Goal: Complete application form

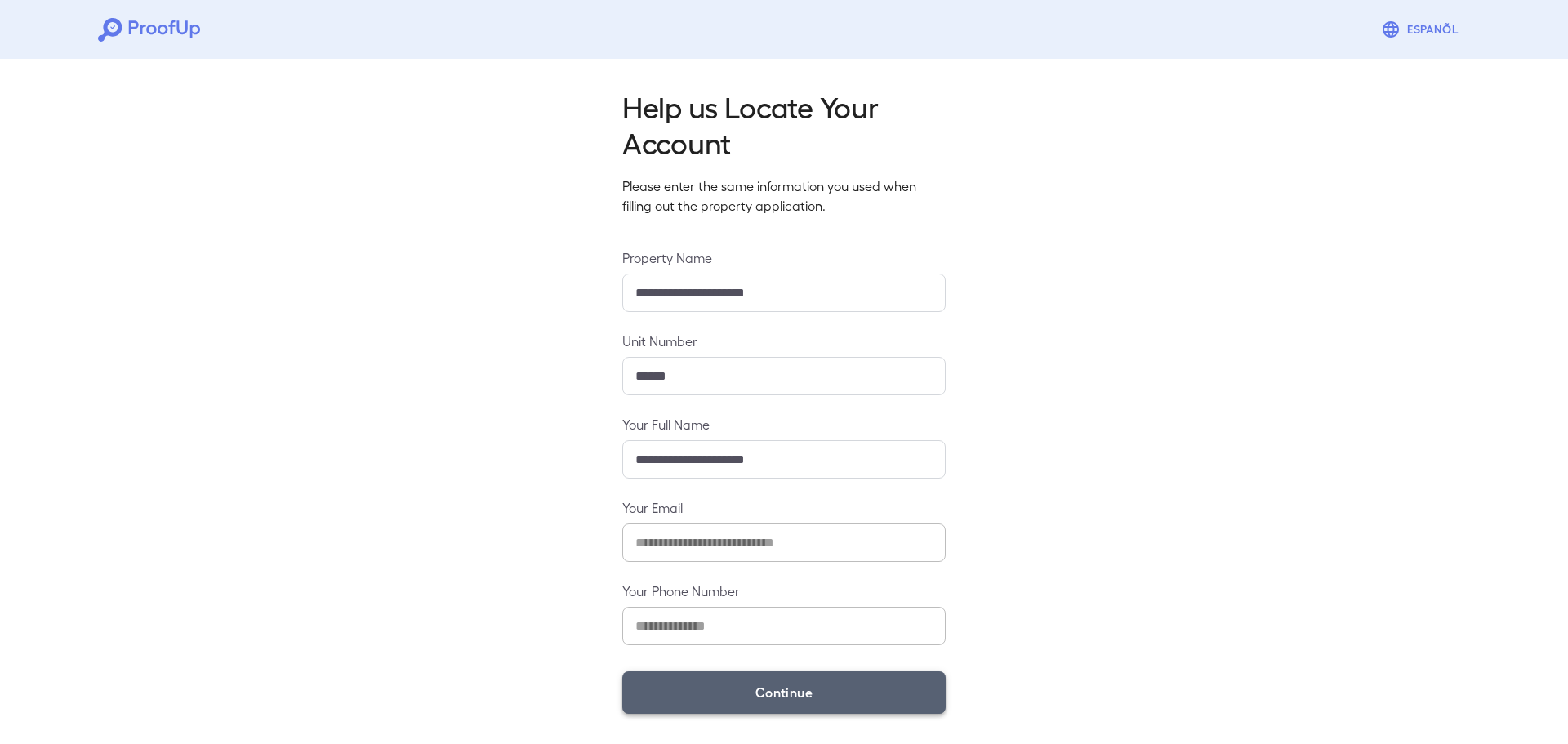
click at [807, 702] on button "Continue" at bounding box center [784, 692] width 323 height 43
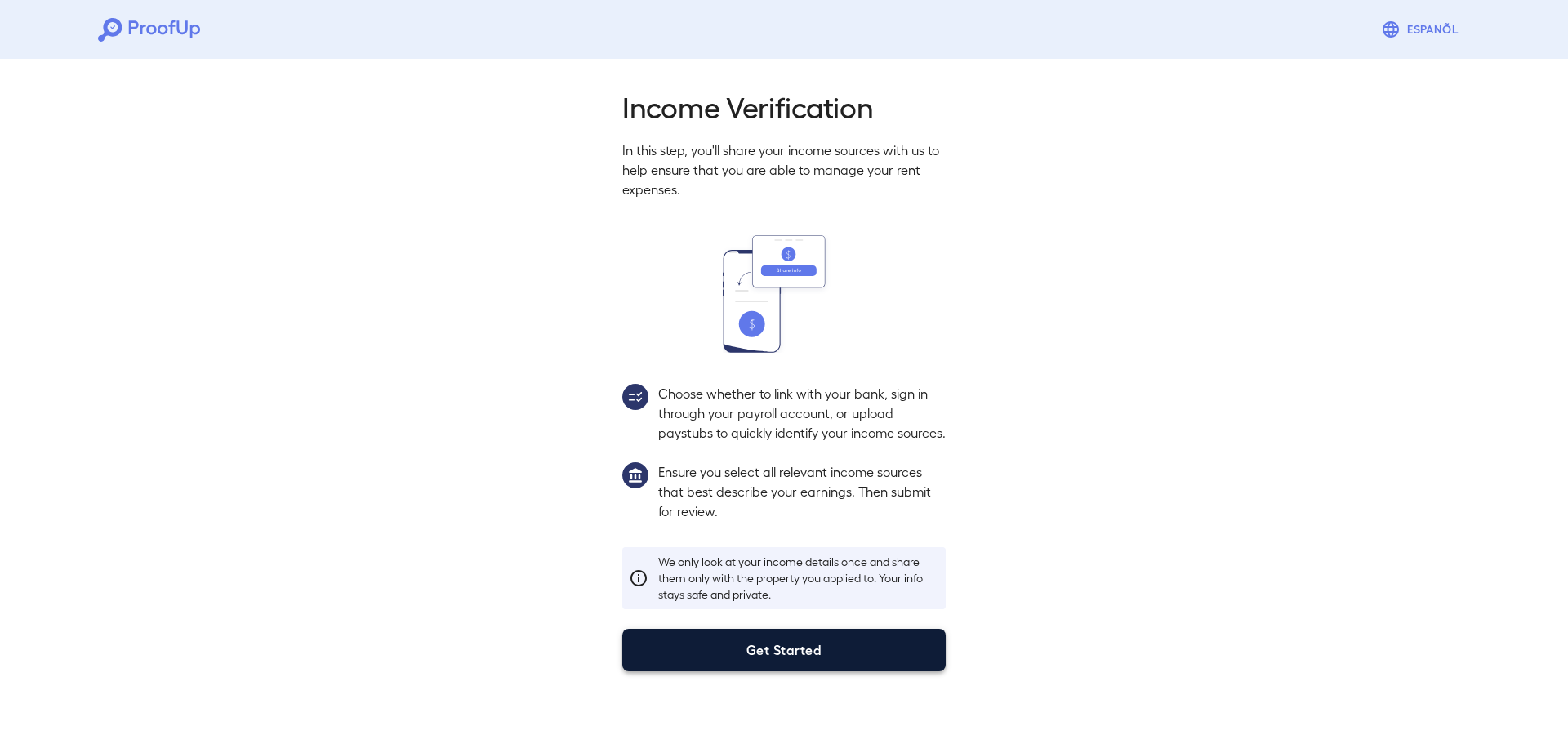
click at [730, 671] on button "Get Started" at bounding box center [784, 649] width 323 height 43
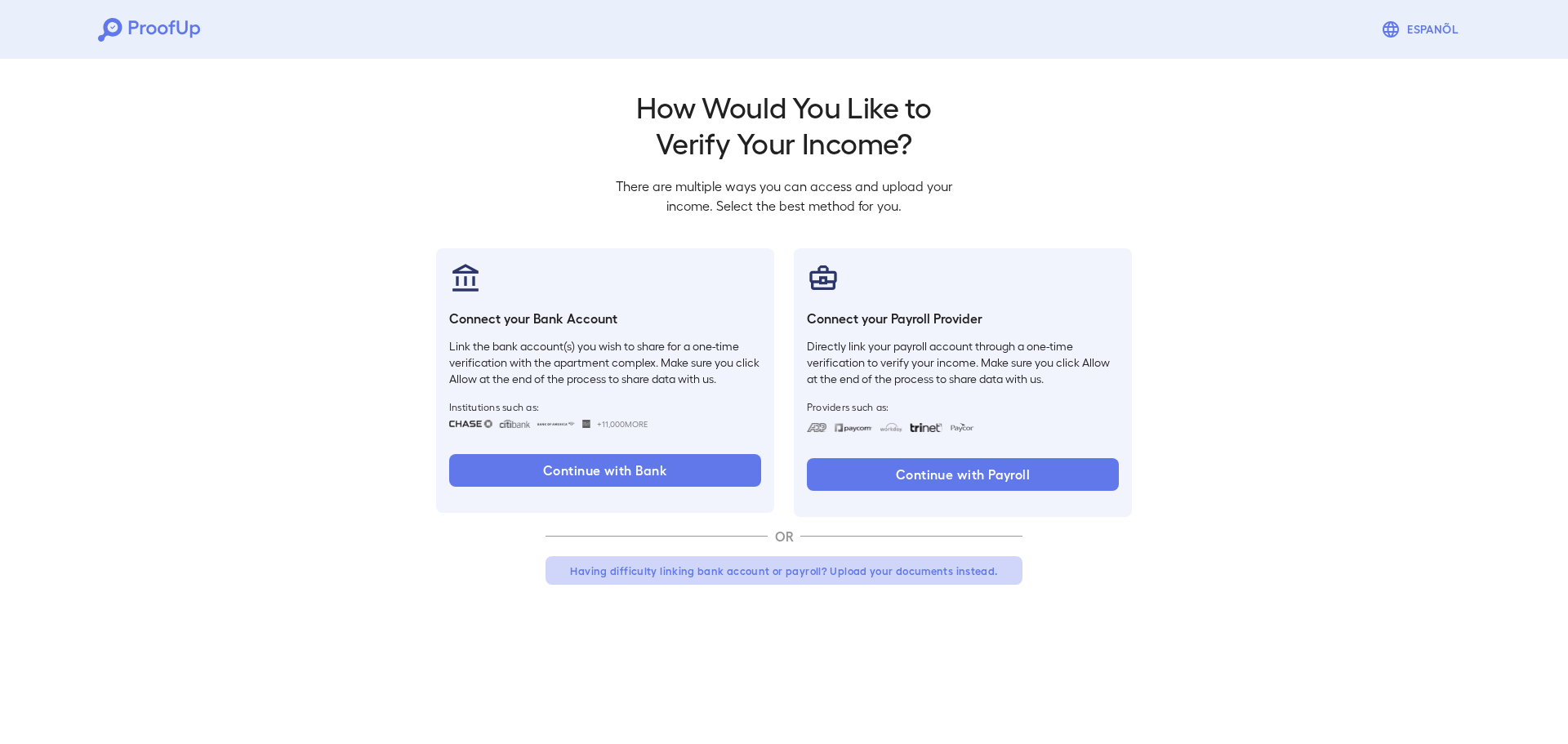
click at [880, 568] on button "Having difficulty linking bank account or payroll? Upload your documents instea…" at bounding box center [784, 570] width 477 height 29
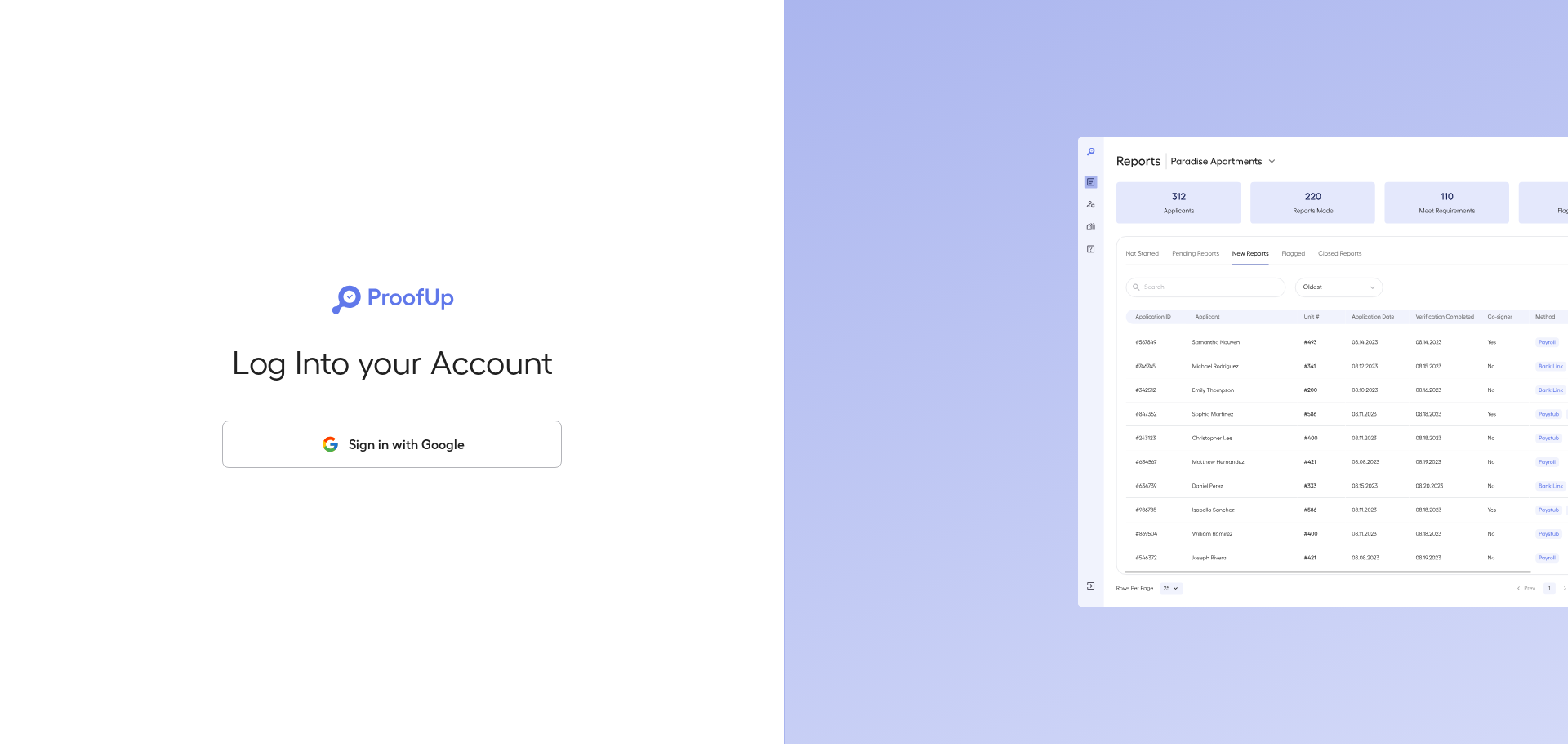
click at [463, 439] on button "Sign in with Google" at bounding box center [392, 444] width 340 height 47
